Goal: Check status: Check status

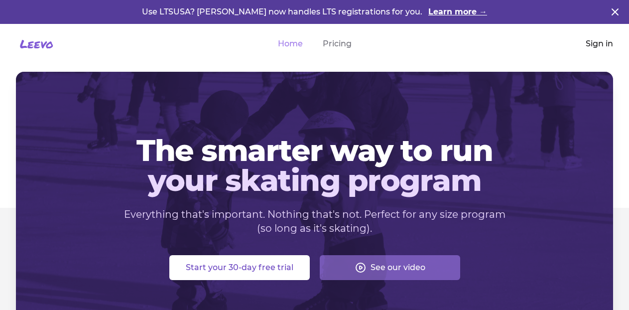
click at [593, 44] on link "Sign in" at bounding box center [598, 44] width 27 height 12
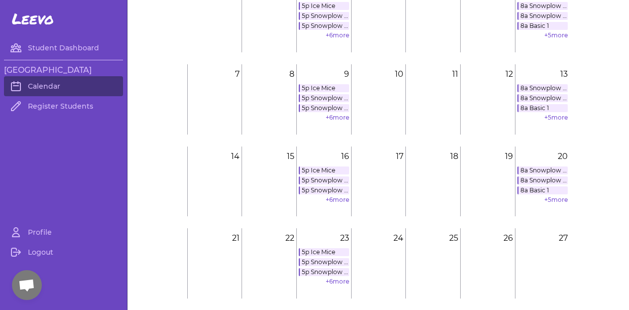
scroll to position [81, 0]
click at [556, 200] on link "+ 5 more" at bounding box center [555, 198] width 23 height 7
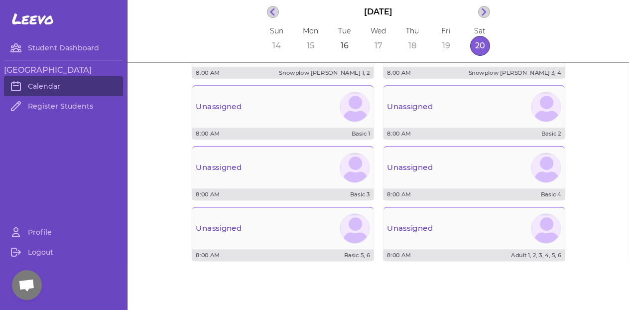
scroll to position [48, 0]
click at [320, 111] on div "Unassigned" at bounding box center [282, 107] width 191 height 36
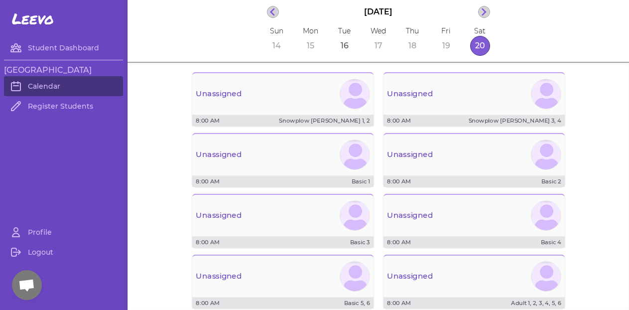
click at [349, 43] on button "16" at bounding box center [344, 46] width 20 height 20
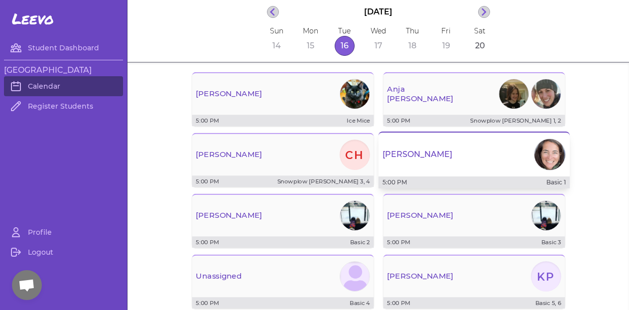
click at [469, 171] on div "[PERSON_NAME]" at bounding box center [473, 154] width 191 height 36
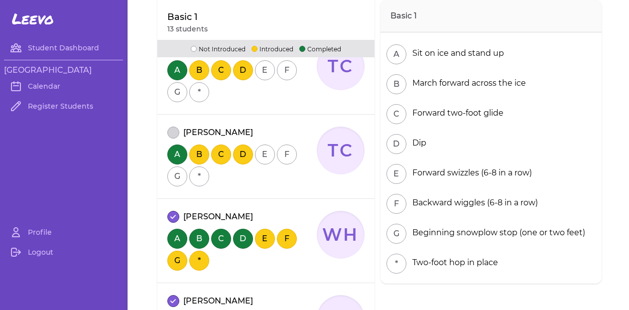
scroll to position [955, 0]
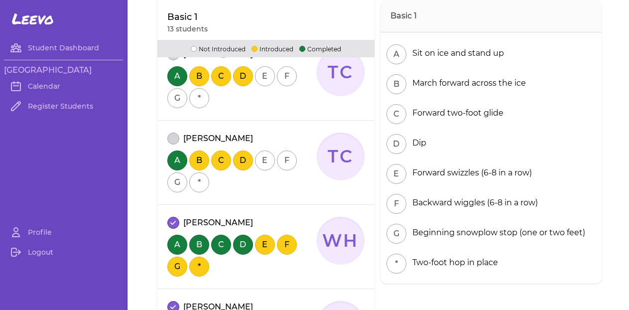
click at [181, 186] on button "G" at bounding box center [177, 182] width 20 height 20
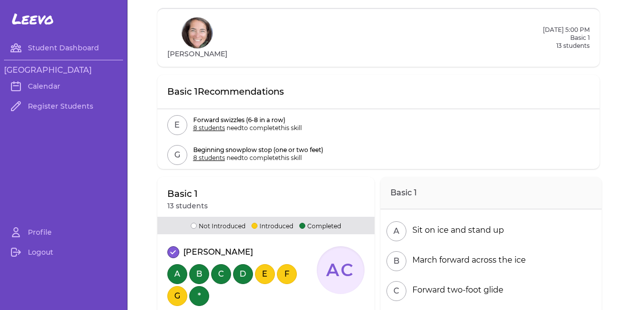
scroll to position [0, 0]
